Goal: Task Accomplishment & Management: Manage account settings

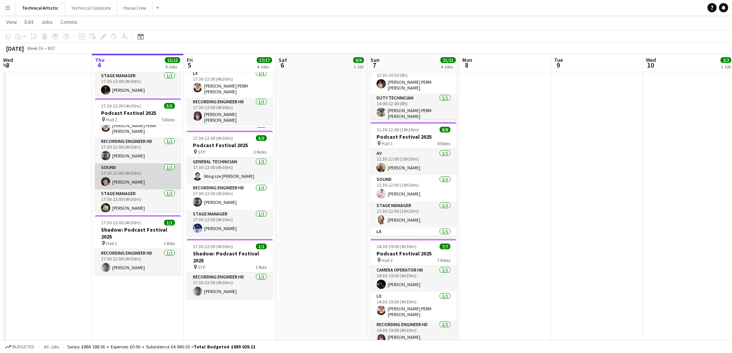
scroll to position [44, 0]
click at [111, 175] on app-card-role "Sound [DATE] 17:30-22:00 (4h30m) [PERSON_NAME]" at bounding box center [138, 175] width 86 height 26
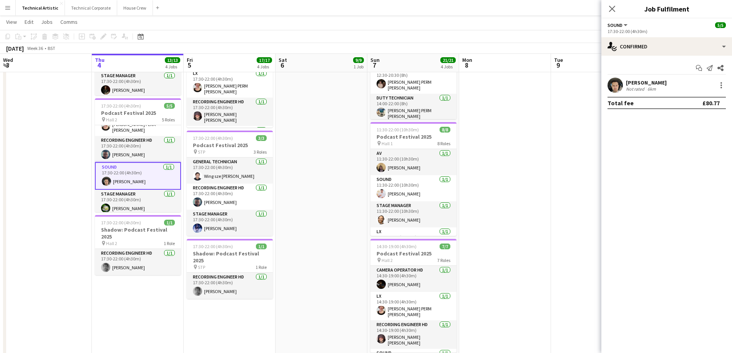
click at [615, 80] on app-user-avatar at bounding box center [614, 85] width 15 height 15
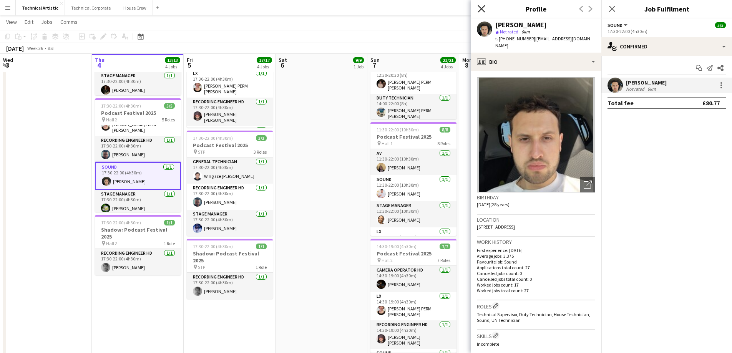
click at [478, 9] on icon "Close pop-in" at bounding box center [481, 8] width 7 height 7
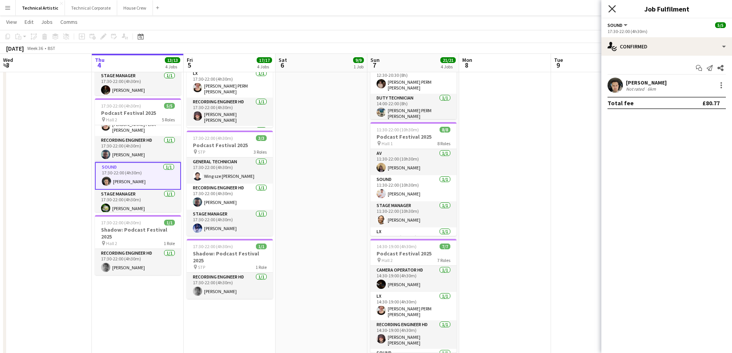
click at [613, 9] on icon "Close pop-in" at bounding box center [611, 8] width 7 height 7
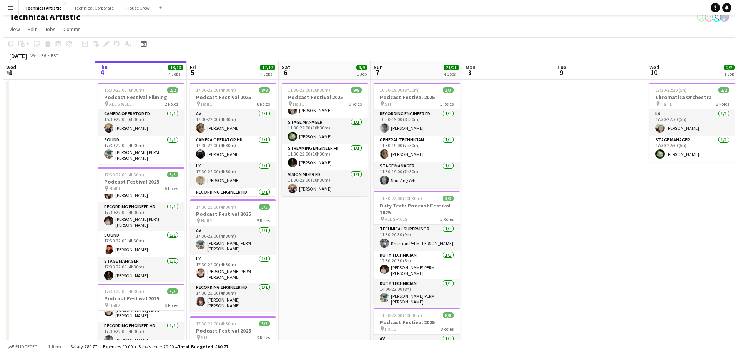
scroll to position [0, 0]
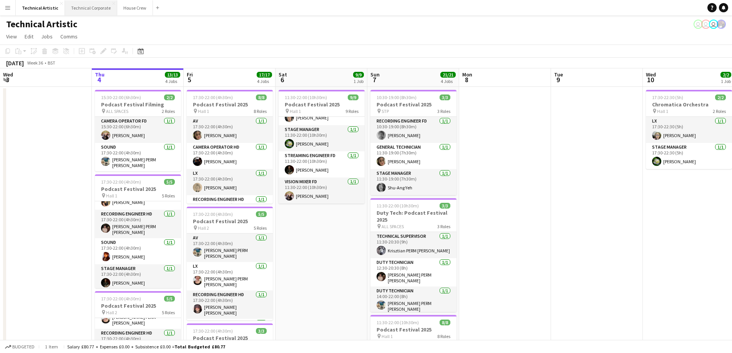
click at [84, 11] on button "Technical Corporate Close" at bounding box center [91, 7] width 52 height 15
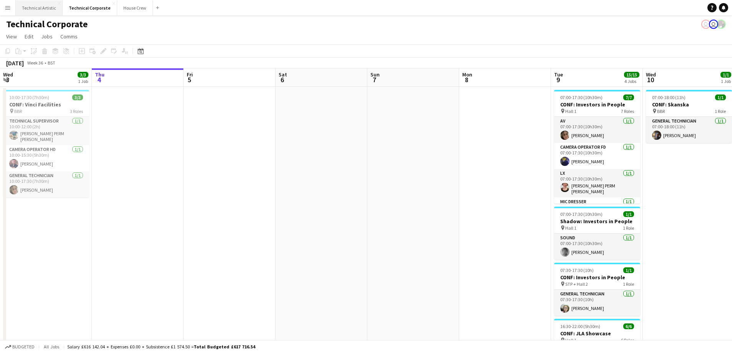
click at [33, 6] on button "Technical Artistic Close" at bounding box center [39, 7] width 47 height 15
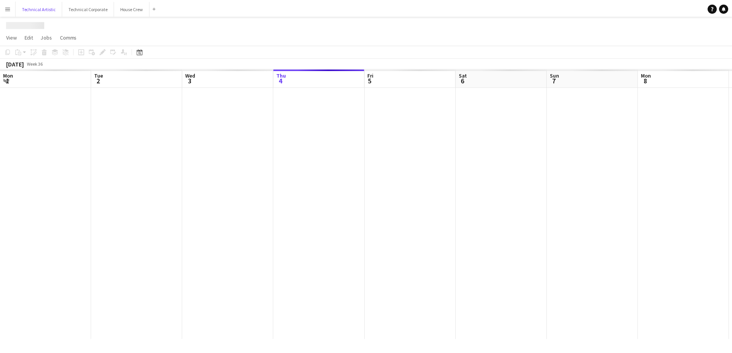
scroll to position [0, 184]
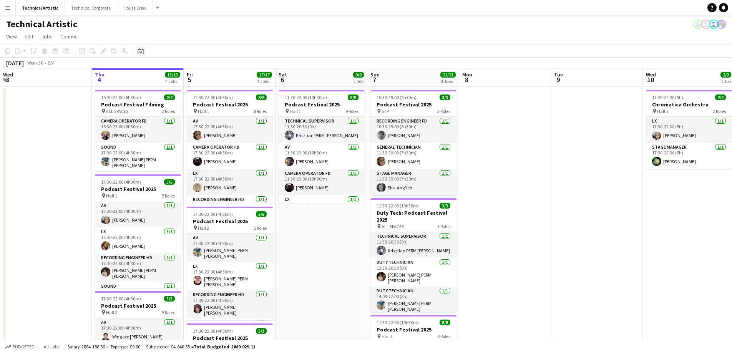
click at [144, 48] on div "Date picker" at bounding box center [140, 50] width 9 height 9
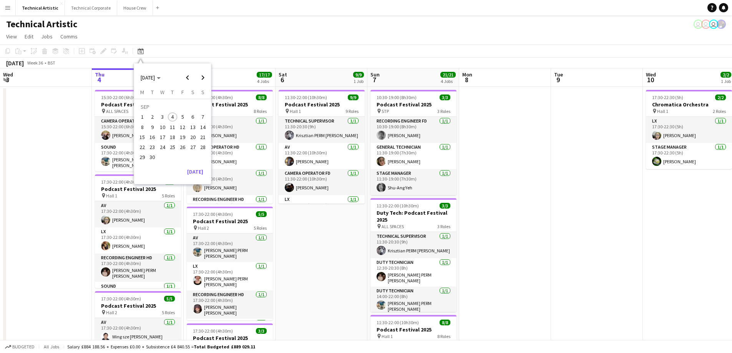
click at [173, 125] on span "11" at bounding box center [172, 127] width 9 height 9
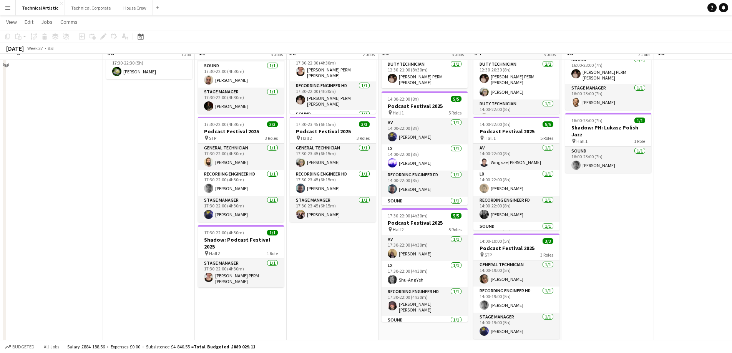
scroll to position [77, 0]
